Goal: Information Seeking & Learning: Learn about a topic

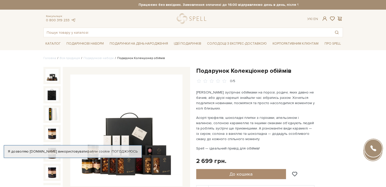
scroll to position [25, 0]
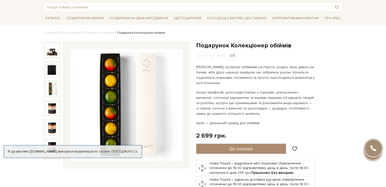
click at [50, 82] on img at bounding box center [51, 88] width 13 height 13
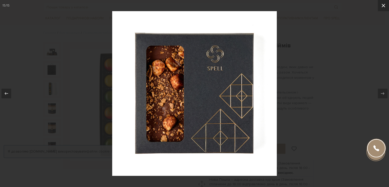
click at [385, 5] on button at bounding box center [383, 5] width 11 height 11
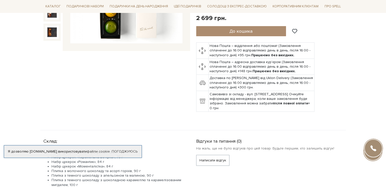
scroll to position [152, 0]
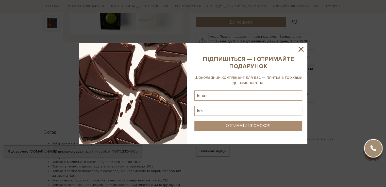
click at [299, 51] on icon at bounding box center [300, 49] width 9 height 9
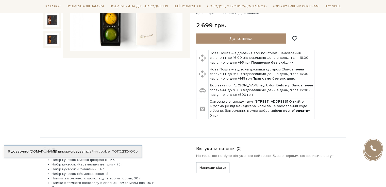
scroll to position [127, 0]
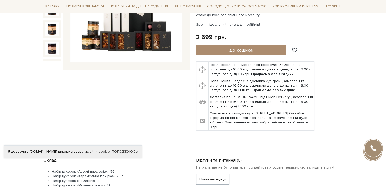
scroll to position [127, 0]
